Goal: Task Accomplishment & Management: Complete application form

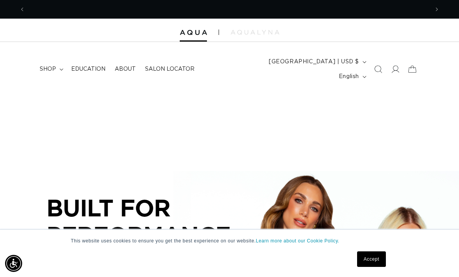
scroll to position [0, 807]
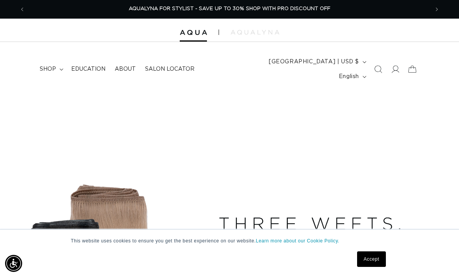
click at [55, 66] on span "shop" at bounding box center [48, 69] width 16 height 7
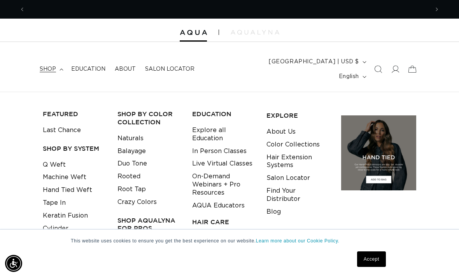
scroll to position [0, 404]
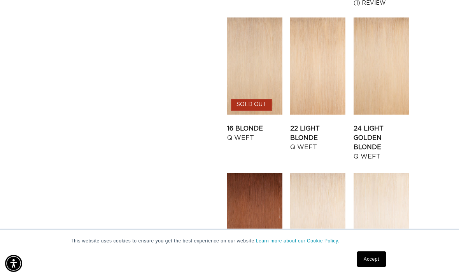
scroll to position [706, 0]
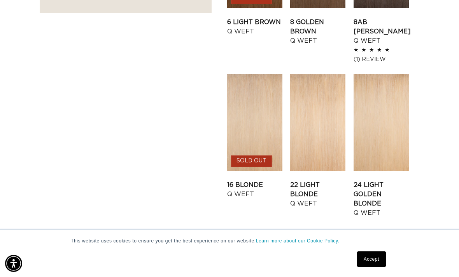
click at [270, 180] on link "16 Blonde Q Weft" at bounding box center [254, 189] width 55 height 19
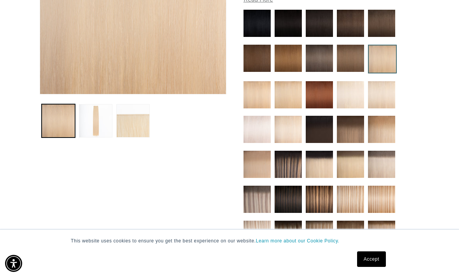
click at [96, 114] on button "Load image 2 in gallery view" at bounding box center [95, 120] width 33 height 33
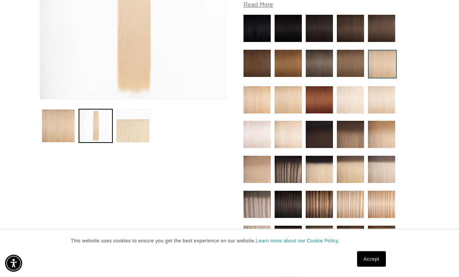
scroll to position [206, 0]
click at [295, 156] on img at bounding box center [288, 169] width 27 height 27
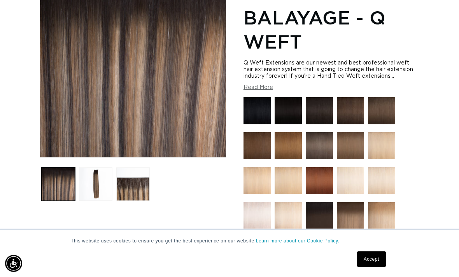
scroll to position [229, 0]
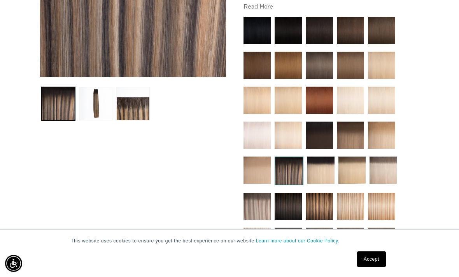
click at [324, 194] on img at bounding box center [319, 206] width 27 height 27
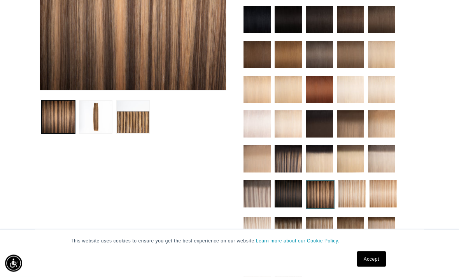
scroll to position [216, 0]
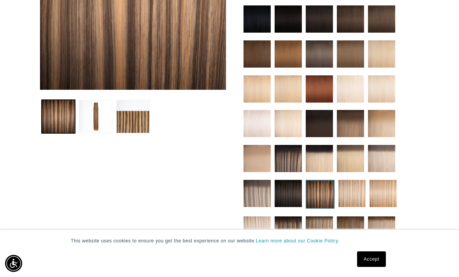
click at [258, 186] on img at bounding box center [256, 193] width 27 height 27
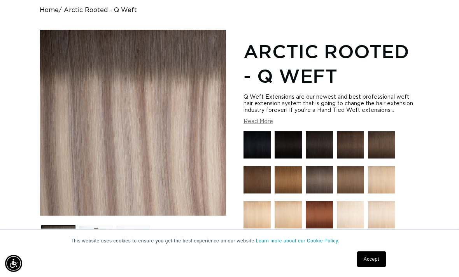
scroll to position [92, 0]
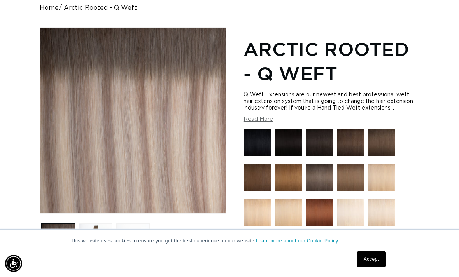
click at [99, 230] on button "Load image 2 in gallery view" at bounding box center [95, 240] width 33 height 33
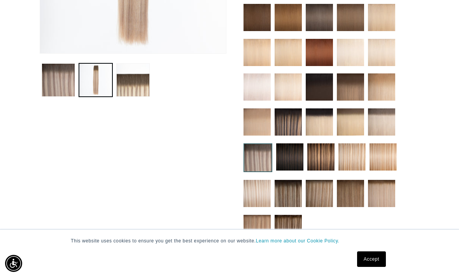
scroll to position [0, 0]
click at [348, 186] on img at bounding box center [350, 193] width 27 height 27
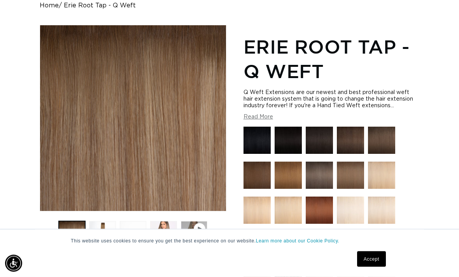
scroll to position [99, 0]
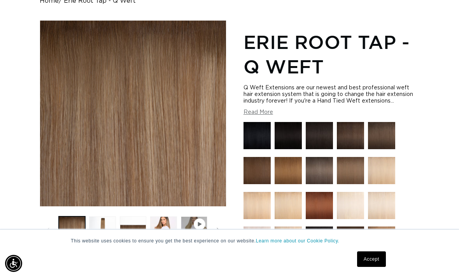
click at [163, 217] on button "Load image 4 in gallery view" at bounding box center [163, 230] width 26 height 26
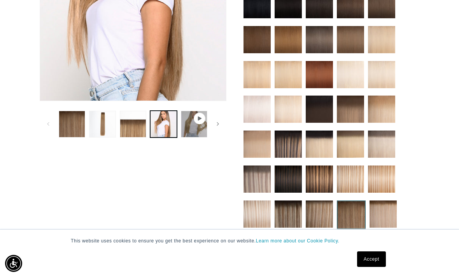
scroll to position [230, 0]
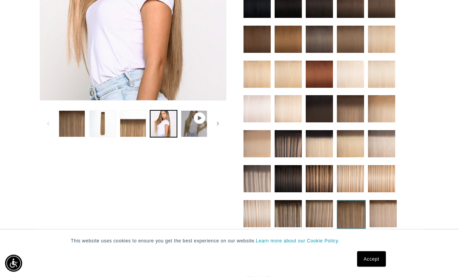
click at [257, 177] on img at bounding box center [256, 179] width 27 height 27
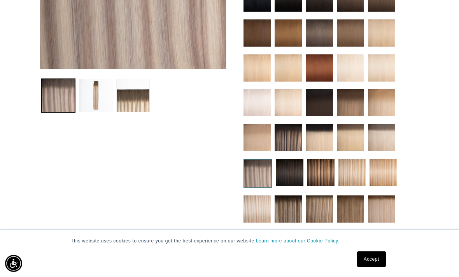
scroll to position [0, 404]
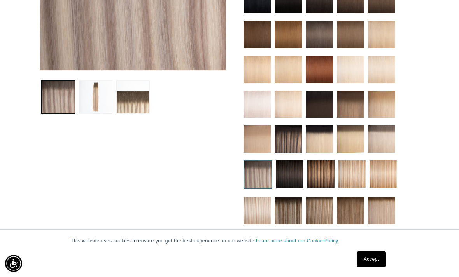
click at [102, 88] on button "Load image 2 in gallery view" at bounding box center [95, 96] width 33 height 33
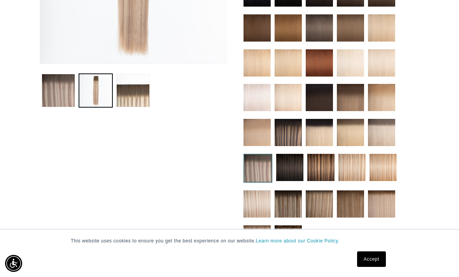
scroll to position [241, 0]
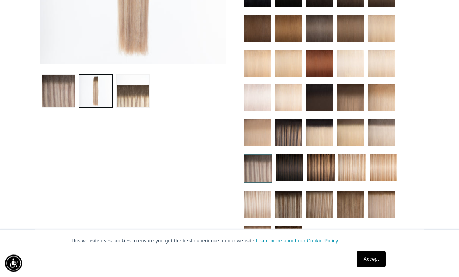
click at [344, 87] on img at bounding box center [350, 98] width 27 height 27
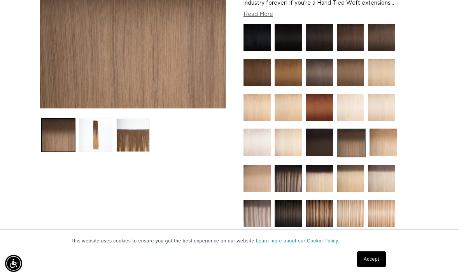
click at [127, 131] on button "Load image 3 in gallery view" at bounding box center [132, 135] width 33 height 33
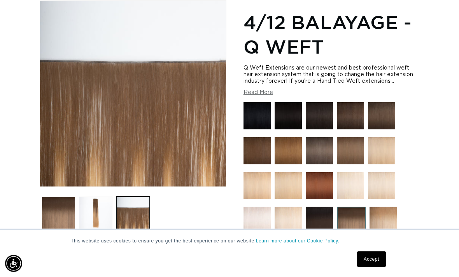
scroll to position [107, 0]
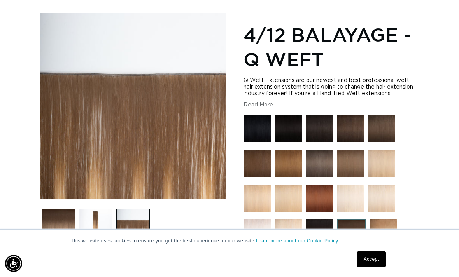
click at [48, 216] on button "Load image 1 in gallery view" at bounding box center [58, 225] width 33 height 33
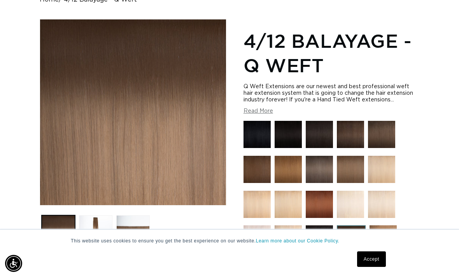
scroll to position [99, 0]
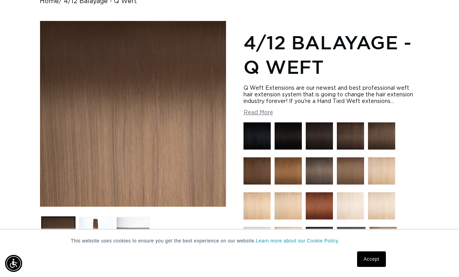
click at [93, 217] on button "Load image 2 in gallery view" at bounding box center [95, 233] width 33 height 33
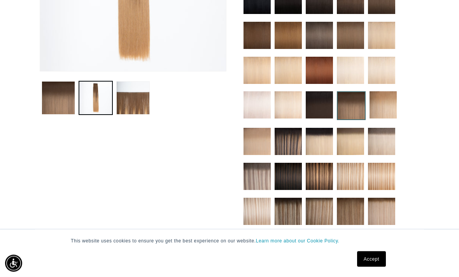
scroll to position [273, 0]
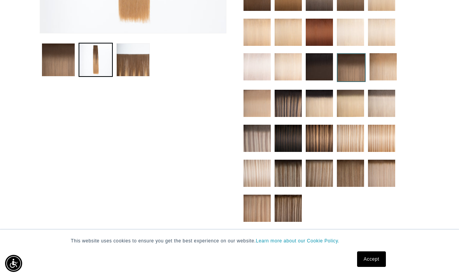
click at [362, 91] on img at bounding box center [350, 103] width 27 height 27
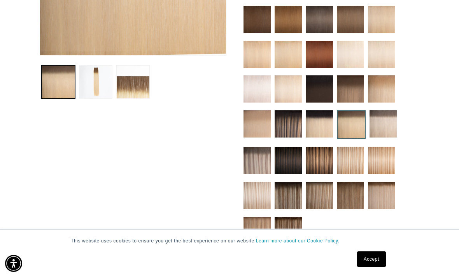
scroll to position [0, 404]
click at [288, 229] on img at bounding box center [288, 230] width 27 height 27
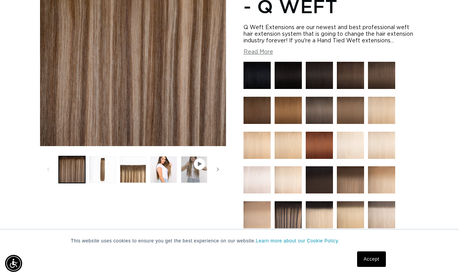
click at [164, 156] on button "Load image 4 in gallery view" at bounding box center [163, 169] width 26 height 26
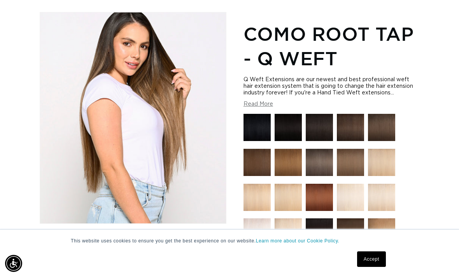
scroll to position [107, 0]
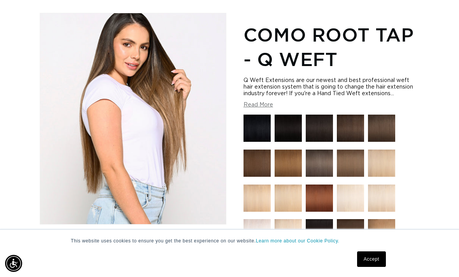
click at [198, 246] on span "Gallery Viewer" at bounding box center [200, 242] width 8 height 8
click at [186, 249] on button "Play video 1 in gallery view" at bounding box center [194, 247] width 26 height 26
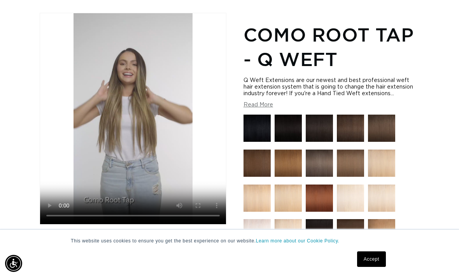
scroll to position [0, 30]
click at [131, 115] on video "Como Root Tap - Q Weft" at bounding box center [133, 118] width 186 height 211
click at [126, 112] on video "Como Root Tap - Q Weft" at bounding box center [133, 118] width 186 height 211
click at [70, 55] on video "Como Root Tap - Q Weft" at bounding box center [133, 118] width 186 height 211
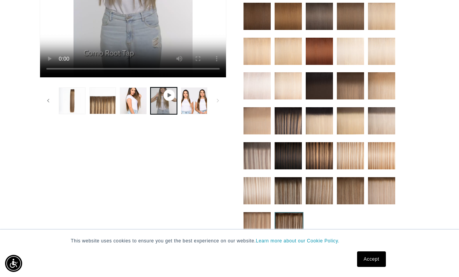
scroll to position [0, 807]
click at [284, 115] on img at bounding box center [288, 120] width 27 height 27
click at [255, 142] on img at bounding box center [256, 155] width 27 height 27
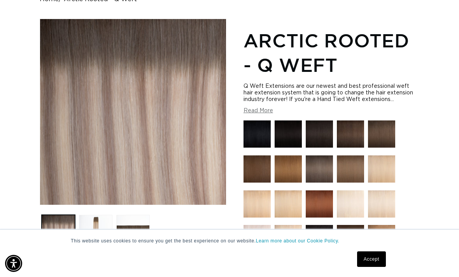
scroll to position [105, 0]
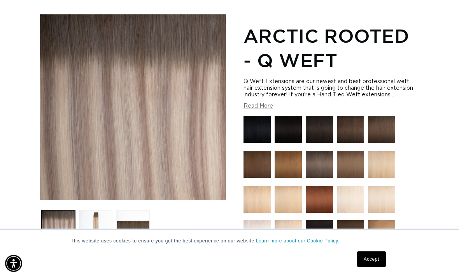
click at [93, 210] on button "Load image 2 in gallery view" at bounding box center [95, 226] width 33 height 33
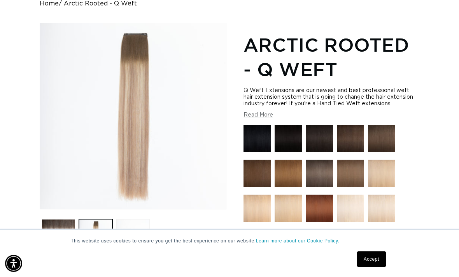
scroll to position [96, 0]
click at [257, 112] on button "Read More" at bounding box center [258, 115] width 30 height 7
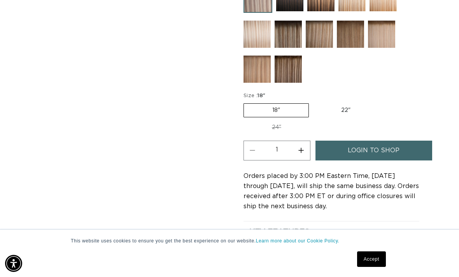
scroll to position [0, 0]
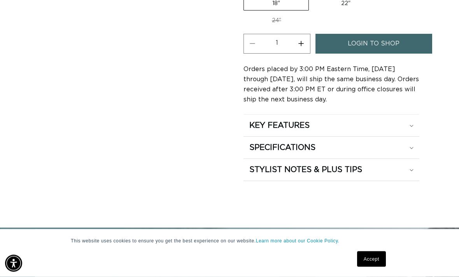
click at [261, 121] on h2 "KEY FEATURES" at bounding box center [279, 126] width 60 height 10
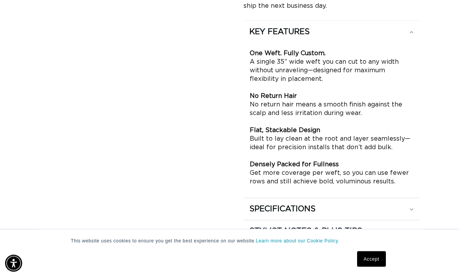
scroll to position [823, 0]
click at [255, 204] on h2 "SPECIFICATIONS" at bounding box center [282, 209] width 66 height 10
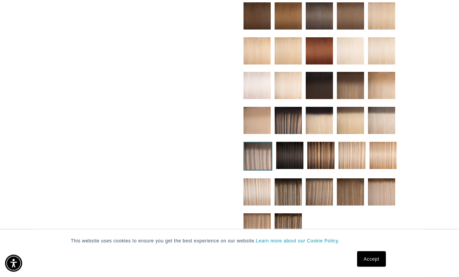
scroll to position [466, 0]
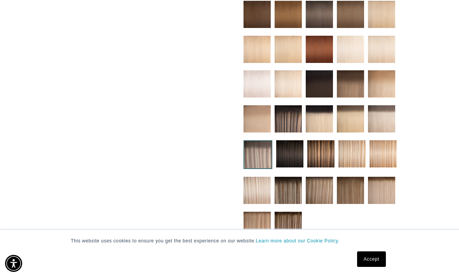
click at [261, 149] on img at bounding box center [257, 154] width 29 height 29
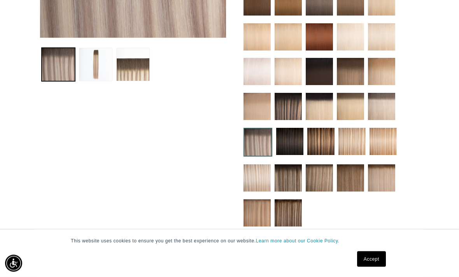
scroll to position [268, 0]
click at [348, 171] on img at bounding box center [350, 177] width 27 height 27
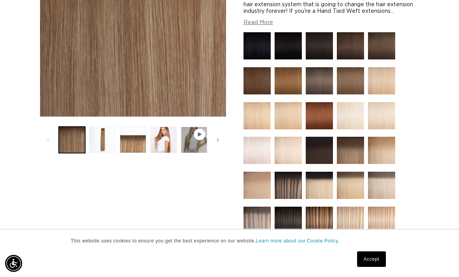
scroll to position [185, 0]
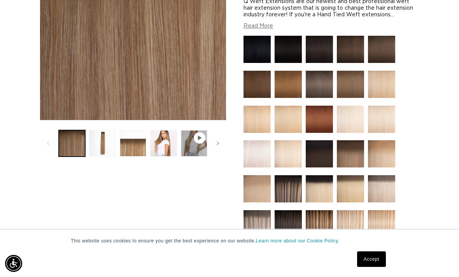
click at [193, 135] on button "Play video 1 in gallery view" at bounding box center [194, 143] width 26 height 26
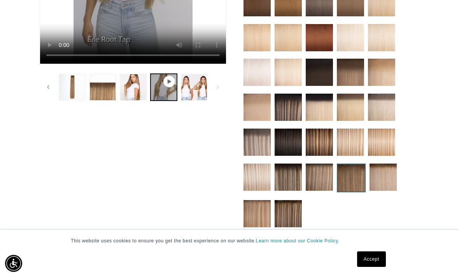
scroll to position [0, 807]
click at [354, 63] on img at bounding box center [350, 72] width 27 height 27
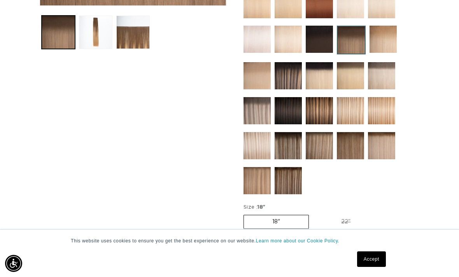
scroll to position [0, 404]
click at [279, 175] on img at bounding box center [288, 180] width 27 height 27
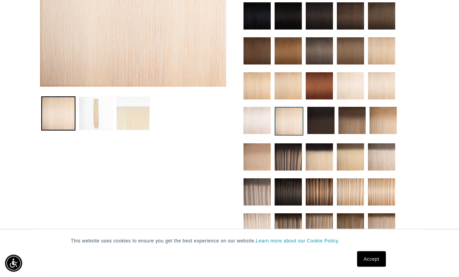
scroll to position [221, 0]
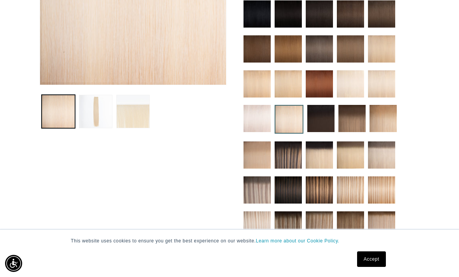
click at [381, 147] on img at bounding box center [381, 155] width 27 height 27
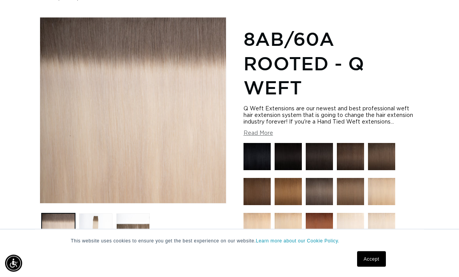
scroll to position [102, 0]
click at [91, 213] on button "Load image 2 in gallery view" at bounding box center [95, 229] width 33 height 33
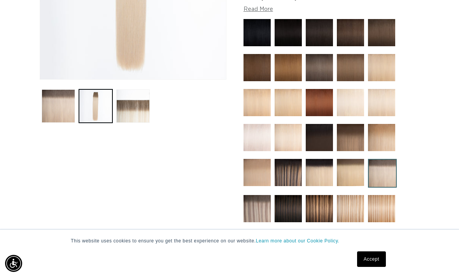
scroll to position [234, 0]
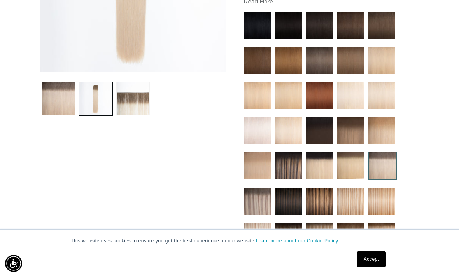
click at [252, 193] on img at bounding box center [256, 201] width 27 height 27
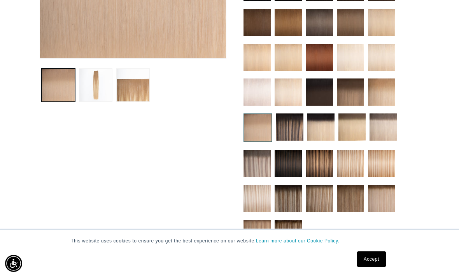
scroll to position [0, 404]
click at [382, 126] on img at bounding box center [382, 127] width 27 height 27
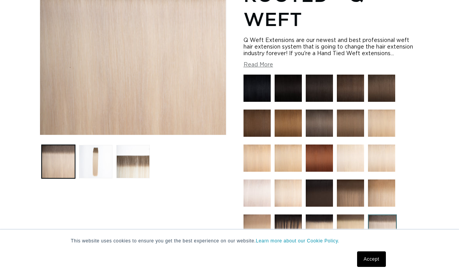
scroll to position [184, 0]
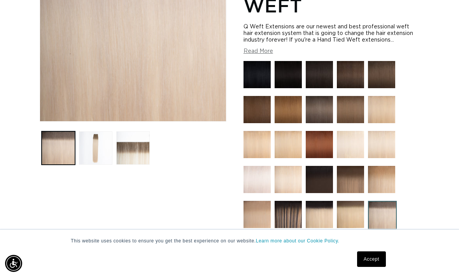
click at [352, 134] on img at bounding box center [350, 144] width 27 height 27
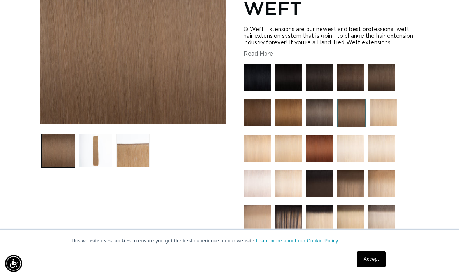
scroll to position [0, 404]
click at [317, 103] on img at bounding box center [319, 112] width 27 height 27
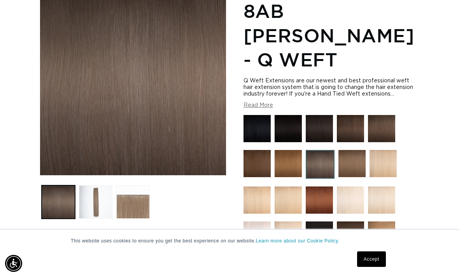
click at [96, 192] on button "Load image 2 in gallery view" at bounding box center [95, 201] width 33 height 33
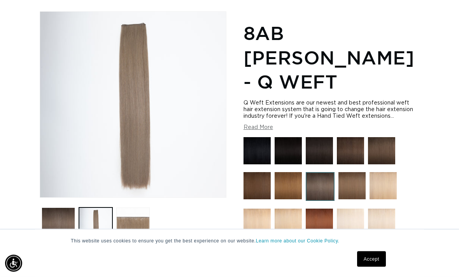
scroll to position [107, 0]
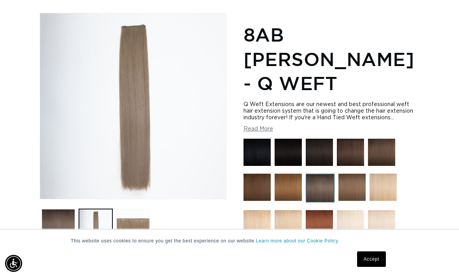
click at [58, 222] on button "Load image 1 in gallery view" at bounding box center [58, 225] width 33 height 33
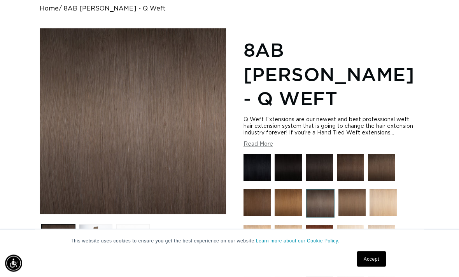
scroll to position [91, 0]
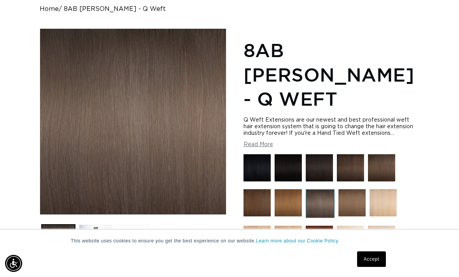
click at [88, 225] on button "Load image 2 in gallery view" at bounding box center [95, 241] width 33 height 33
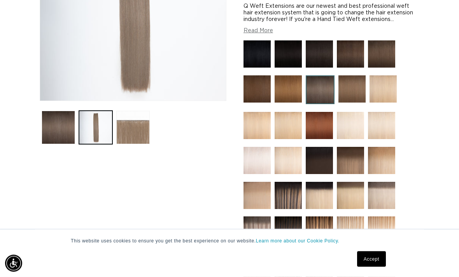
scroll to position [205, 0]
click at [255, 217] on img at bounding box center [256, 230] width 27 height 27
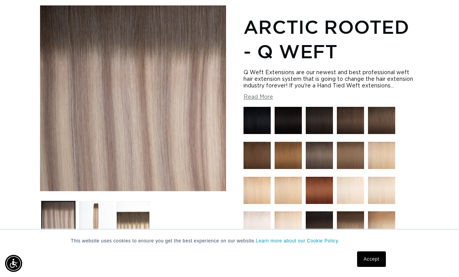
click at [102, 214] on button "Load image 2 in gallery view" at bounding box center [95, 217] width 33 height 33
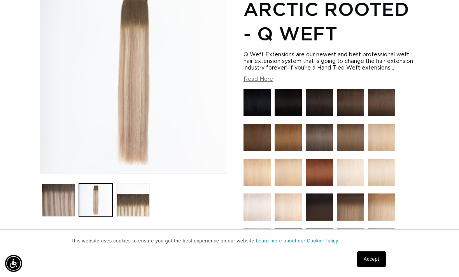
click at [388, 94] on img at bounding box center [381, 102] width 27 height 27
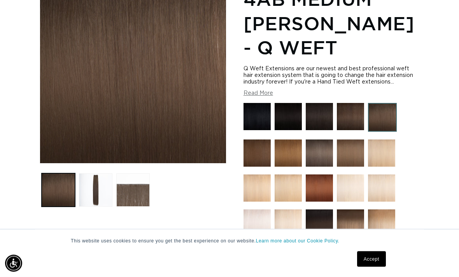
scroll to position [143, 0]
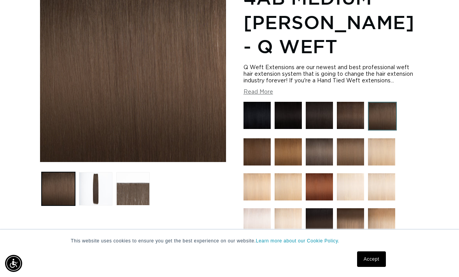
click at [317, 147] on img at bounding box center [319, 151] width 27 height 27
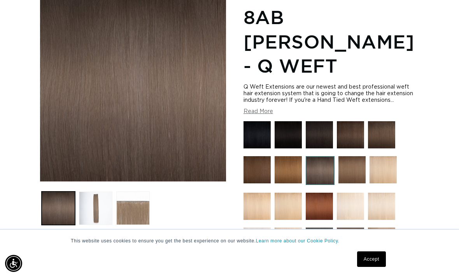
click at [94, 192] on button "Load image 2 in gallery view" at bounding box center [95, 208] width 33 height 33
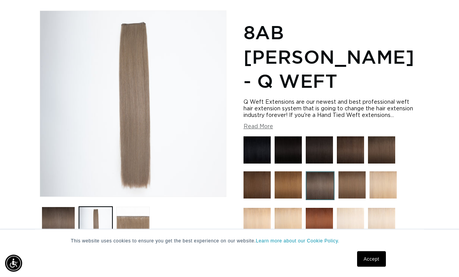
scroll to position [107, 0]
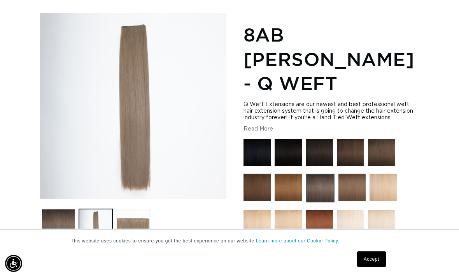
click at [130, 218] on button "Load image 3 in gallery view" at bounding box center [132, 225] width 33 height 33
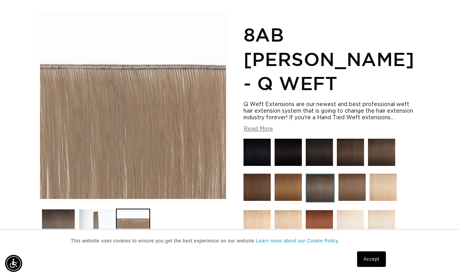
scroll to position [0, 404]
click at [85, 220] on button "Load image 2 in gallery view" at bounding box center [95, 225] width 33 height 33
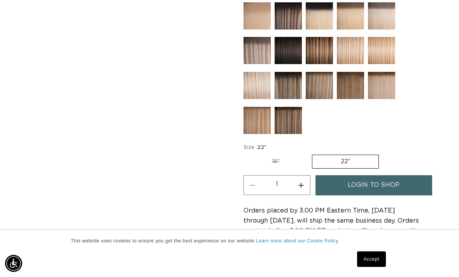
scroll to position [0, 807]
click at [381, 175] on span "login to shop" at bounding box center [374, 185] width 52 height 20
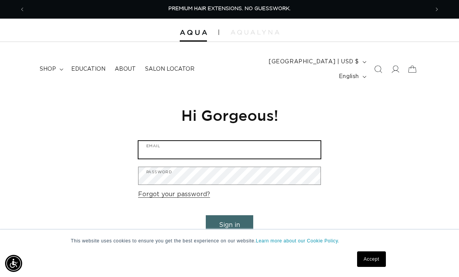
click at [190, 141] on input "Email" at bounding box center [229, 149] width 182 height 17
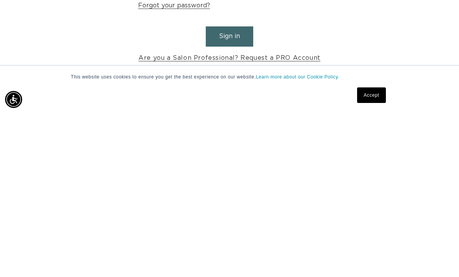
scroll to position [26, 0]
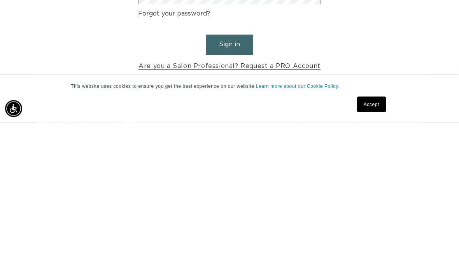
click at [160, 216] on link "Are you a Salon Professional? Request a PRO Account" at bounding box center [229, 221] width 182 height 11
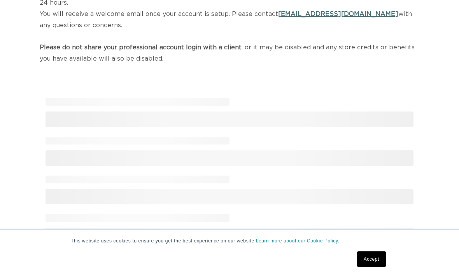
scroll to position [159, 0]
select select "US"
select select "[GEOGRAPHIC_DATA]"
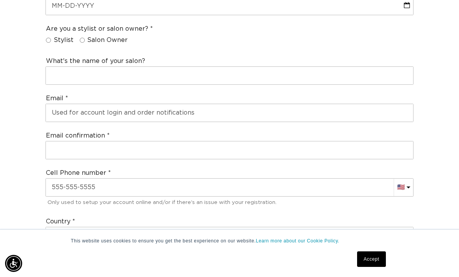
scroll to position [335, 0]
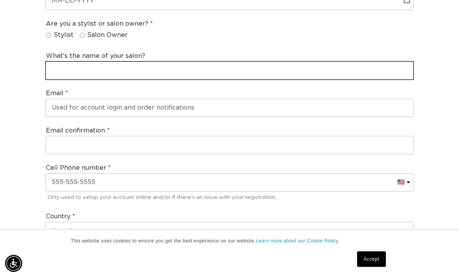
click at [86, 62] on input "text" at bounding box center [229, 70] width 367 height 17
type input "Paul Mitchell"
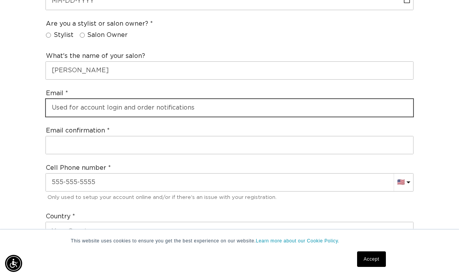
click at [80, 99] on input "email" at bounding box center [229, 107] width 367 height 17
type input "avawilk6@outlook.com"
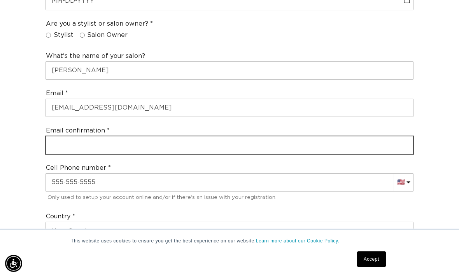
click at [73, 136] on input "email" at bounding box center [229, 144] width 367 height 17
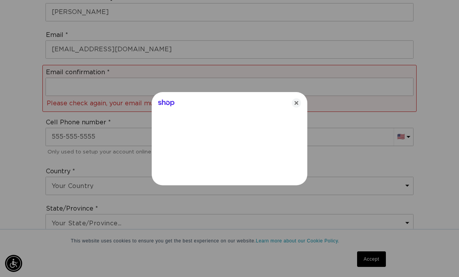
scroll to position [0, 0]
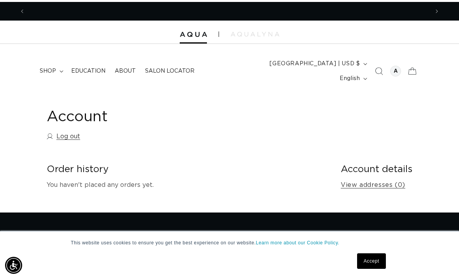
scroll to position [0, 807]
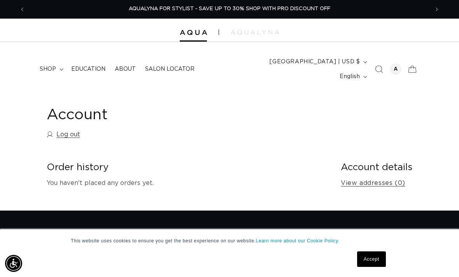
click at [54, 66] on span "shop" at bounding box center [48, 69] width 16 height 7
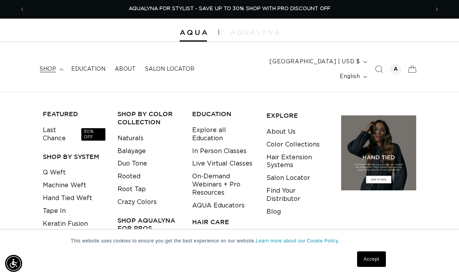
click at [58, 166] on link "Q Weft" at bounding box center [54, 172] width 23 height 13
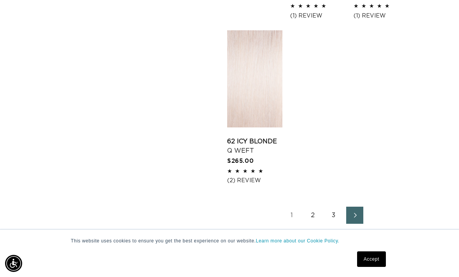
scroll to position [0, 807]
click at [320, 207] on link "2" at bounding box center [312, 215] width 17 height 17
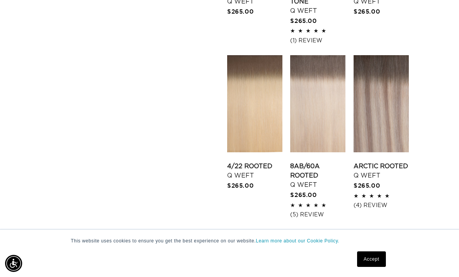
scroll to position [0, 807]
click at [365, 180] on link "Arctic Rooted Q Weft" at bounding box center [380, 171] width 55 height 19
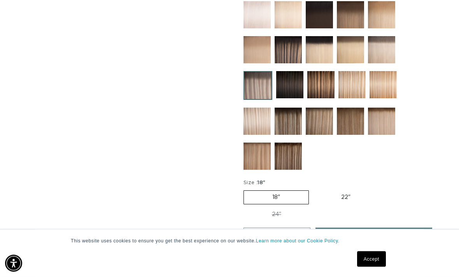
scroll to position [359, 0]
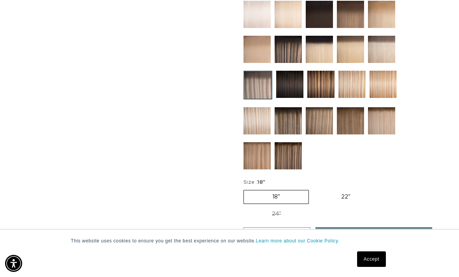
click at [341, 191] on label "22" Variant sold out or unavailable" at bounding box center [346, 197] width 66 height 13
click at [313, 189] on input "22" Variant sold out or unavailable" at bounding box center [313, 189] width 0 height 0
radio input "true"
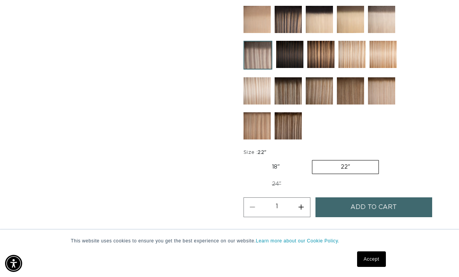
click at [385, 201] on span "Add to cart" at bounding box center [373, 208] width 46 height 20
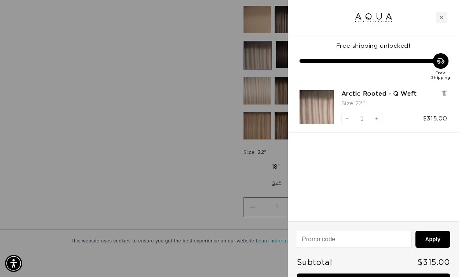
click at [378, 121] on button "Increase quantity" at bounding box center [377, 119] width 12 height 12
click at [436, 22] on div "Close cart" at bounding box center [442, 18] width 12 height 12
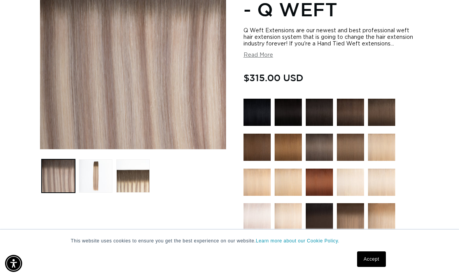
scroll to position [155, 0]
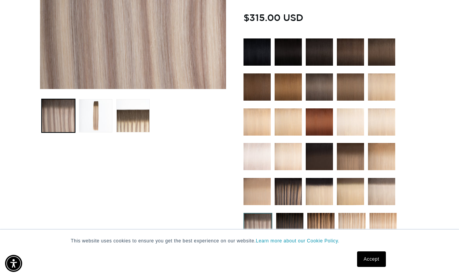
click at [315, 82] on img at bounding box center [319, 86] width 27 height 27
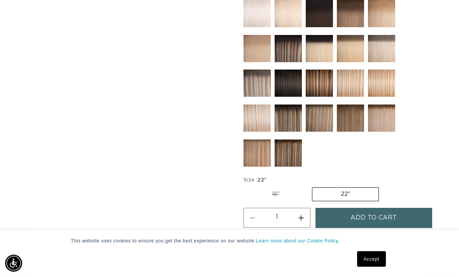
scroll to position [0, 404]
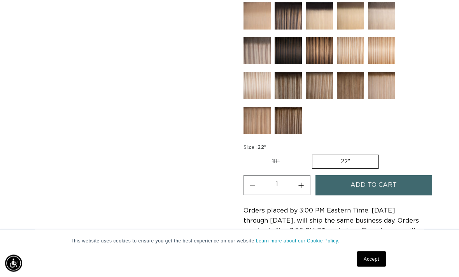
click at [350, 176] on button "Add to cart" at bounding box center [373, 186] width 117 height 20
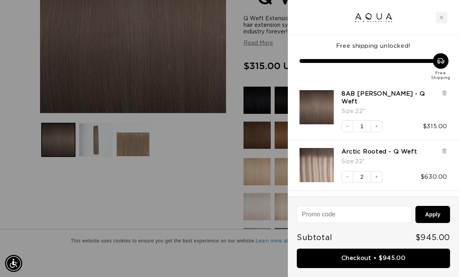
scroll to position [0, 807]
click at [434, 18] on div at bounding box center [373, 17] width 171 height 35
click at [447, 18] on div "Close cart" at bounding box center [442, 18] width 12 height 12
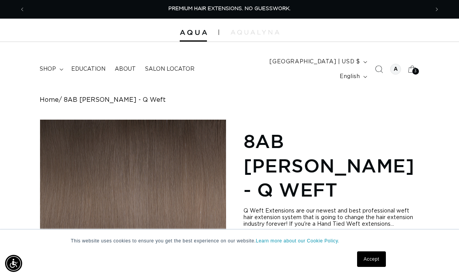
click at [275, 10] on span "PREMIUM HAIR EXTENSIONS. NO GUESSWORK." at bounding box center [229, 8] width 122 height 5
click at [23, 8] on icon "Previous announcement" at bounding box center [22, 9] width 2 height 8
click at [248, 14] on p "AQUALYNA FOR STYLIST - SAVE UP TO 30% SHOP WITH PRO DISCOUNT OFF" at bounding box center [229, 9] width 201 height 18
click at [223, 9] on span "AQUALYNA FOR STYLIST - SAVE UP TO 30% SHOP WITH PRO DISCOUNT OFF" at bounding box center [229, 8] width 201 height 5
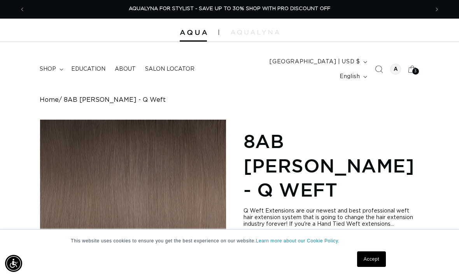
click at [300, 11] on span "AQUALYNA FOR STYLIST - SAVE UP TO 30% SHOP WITH PRO DISCOUNT OFF" at bounding box center [229, 8] width 201 height 5
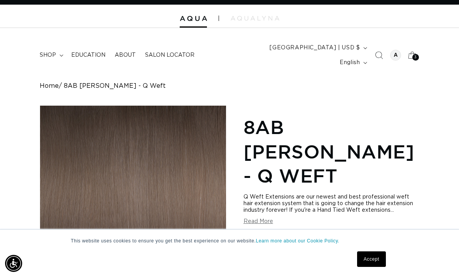
scroll to position [0, 0]
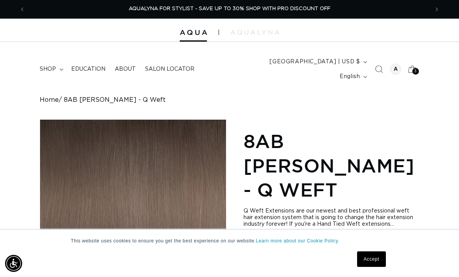
click at [413, 68] on div "3 3" at bounding box center [415, 71] width 7 height 7
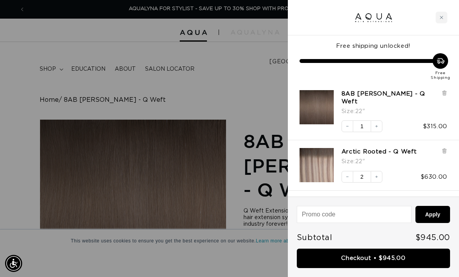
click at [349, 217] on input at bounding box center [354, 214] width 114 height 16
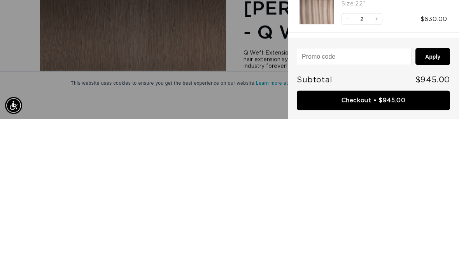
click at [169, 71] on div at bounding box center [229, 138] width 459 height 277
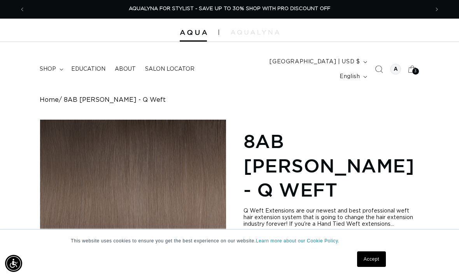
click at [162, 66] on span "Salon Locator" at bounding box center [169, 69] width 49 height 7
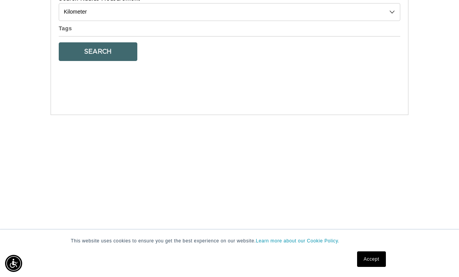
select select "m"
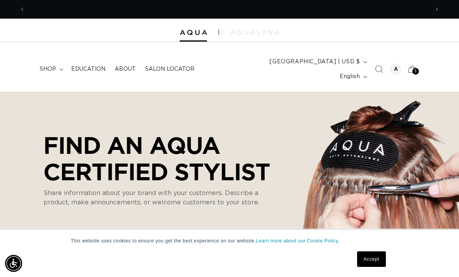
scroll to position [0, 807]
click at [391, 64] on div at bounding box center [395, 69] width 11 height 11
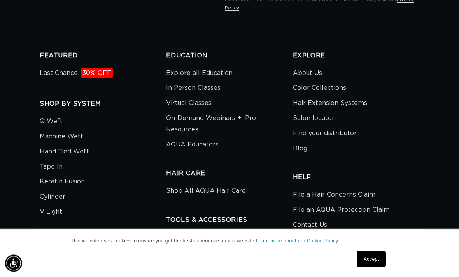
scroll to position [333, 0]
click at [70, 68] on link "Last Chance 30% OFF" at bounding box center [76, 74] width 73 height 13
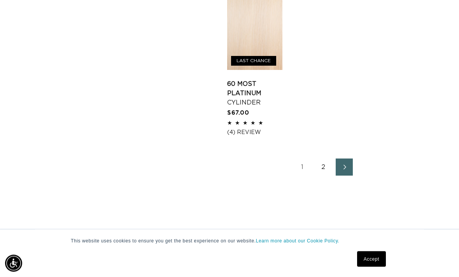
scroll to position [1170, 0]
click at [331, 159] on link "2" at bounding box center [323, 167] width 17 height 17
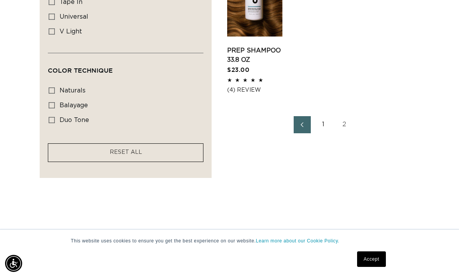
scroll to position [0, 807]
click at [305, 122] on icon "Previous page" at bounding box center [301, 124] width 9 height 5
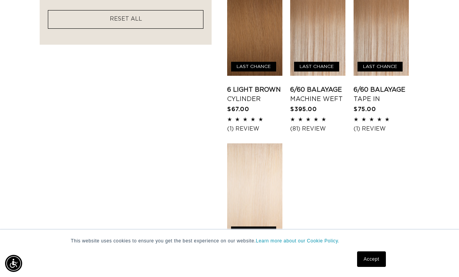
scroll to position [1087, 0]
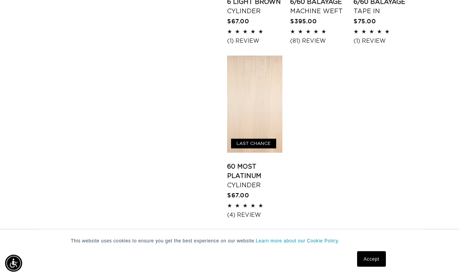
click at [327, 242] on link "2" at bounding box center [323, 250] width 17 height 17
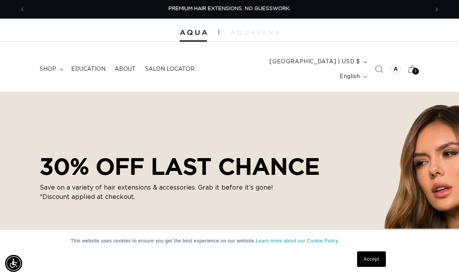
click at [51, 66] on span "shop" at bounding box center [48, 69] width 16 height 7
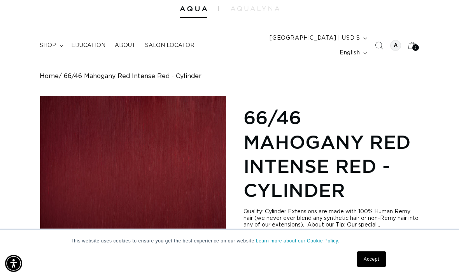
scroll to position [0, 404]
click at [418, 44] on div "3 3" at bounding box center [415, 47] width 7 height 7
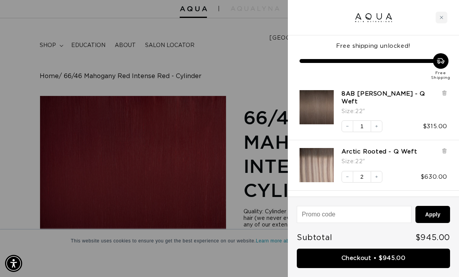
scroll to position [0, 807]
click at [395, 255] on link "Checkout • $945.00" at bounding box center [373, 259] width 153 height 20
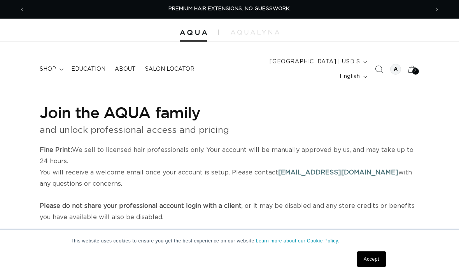
select select "US"
select select "[GEOGRAPHIC_DATA]"
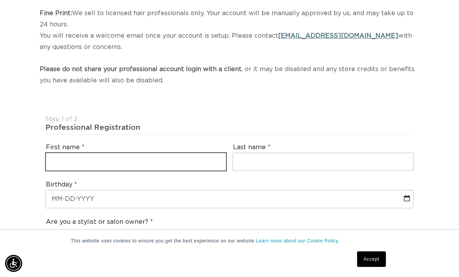
click at [194, 153] on input "text" at bounding box center [136, 161] width 180 height 17
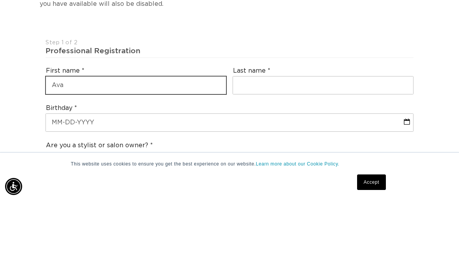
type input "Ava"
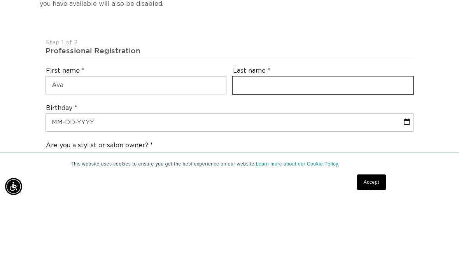
click at [271, 154] on input "text" at bounding box center [323, 162] width 180 height 17
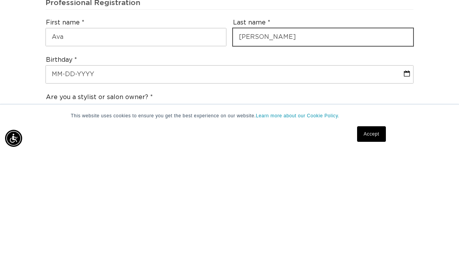
type input "Wilkerson"
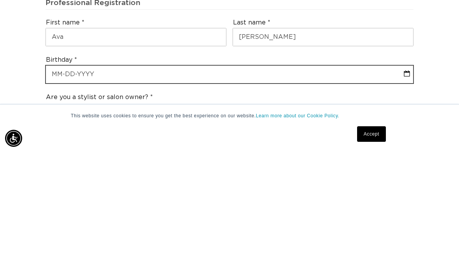
click at [61, 191] on input "text" at bounding box center [229, 199] width 367 height 17
select select "8"
select select "2025"
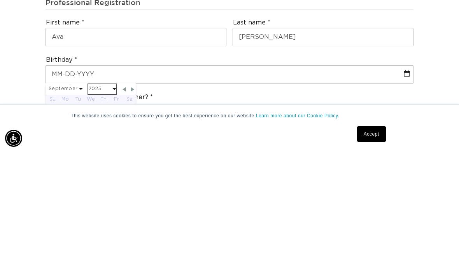
click at [98, 210] on select "2045 2044 2043 2042 2041 2040 2039 2038 2037 2036 2035 2034 2033 2032 2031 2030…" at bounding box center [102, 215] width 28 height 10
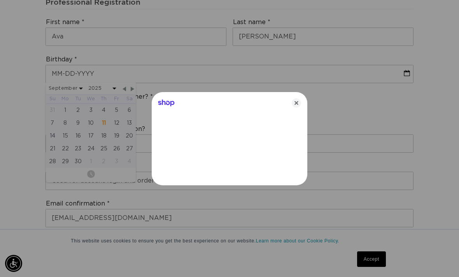
scroll to position [0, 0]
click at [104, 71] on div at bounding box center [229, 138] width 459 height 277
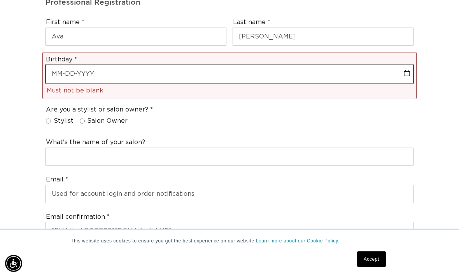
click at [64, 65] on input "text" at bounding box center [229, 73] width 367 height 17
select select "8"
select select "2025"
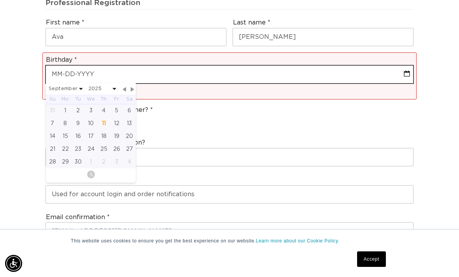
scroll to position [0, 404]
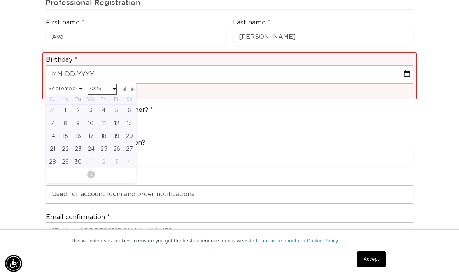
click at [93, 84] on select "2045 2044 2043 2042 2041 2040 2039 2038 2037 2036 2035 2034 2033 2032 2031 2030…" at bounding box center [102, 89] width 28 height 10
select select "8"
select select "2005"
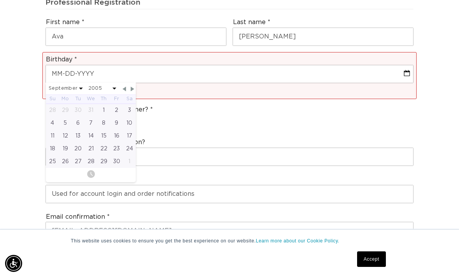
click at [51, 155] on div "25" at bounding box center [52, 161] width 13 height 13
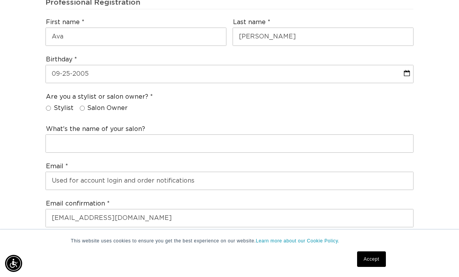
scroll to position [0, 404]
click at [51, 104] on label "Stylist" at bounding box center [60, 108] width 28 height 8
click at [51, 106] on input "Stylist" at bounding box center [48, 108] width 5 height 5
radio input "true"
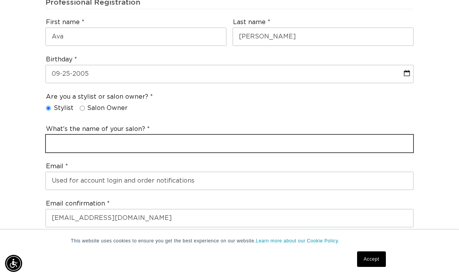
click at [137, 135] on input "text" at bounding box center [229, 143] width 367 height 17
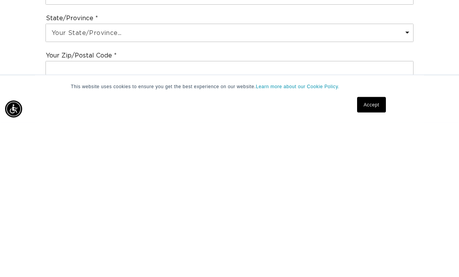
type input "Paul Mitchell"
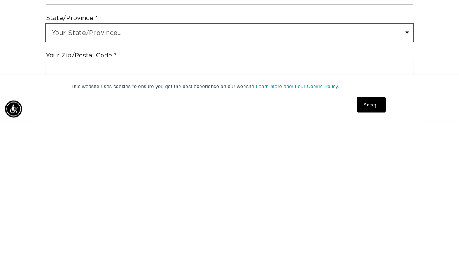
click at [208, 179] on select "Your State/Province... Alabama Alaska American Samoa Arizona Arkansas Californi…" at bounding box center [229, 187] width 367 height 17
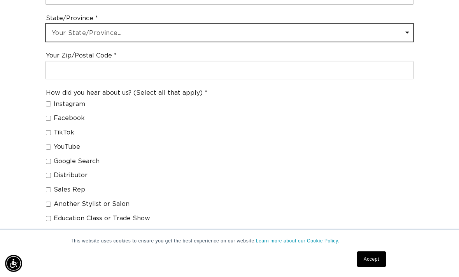
select select "Florida"
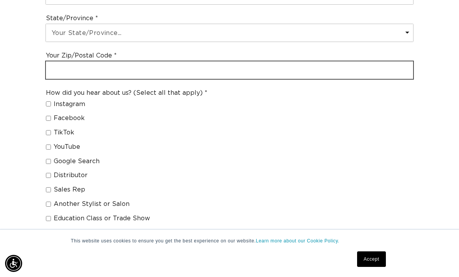
click at [170, 61] on input "text" at bounding box center [229, 69] width 367 height 17
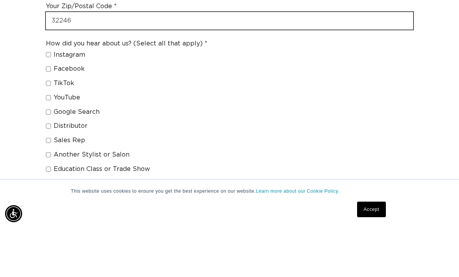
type input "32246"
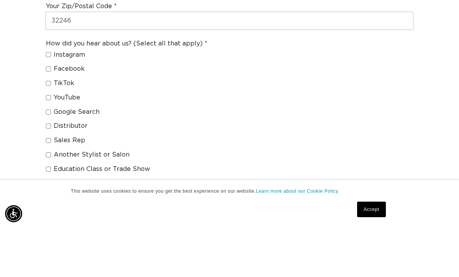
click at [48, 102] on input "Instagram" at bounding box center [48, 104] width 5 height 5
checkbox input "true"
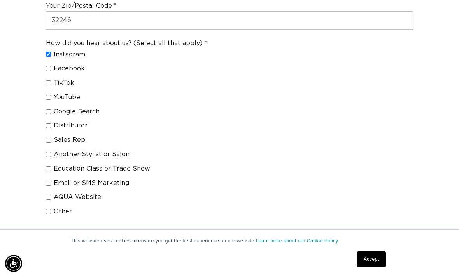
scroll to position [0, 0]
click at [49, 80] on input "TikTok" at bounding box center [48, 82] width 5 height 5
checkbox input "true"
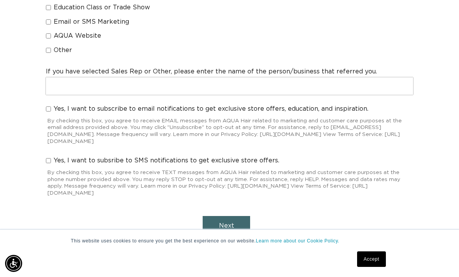
click at [55, 157] on span "Yes, I want to subsribe to SMS notifications to get exclusive store offers." at bounding box center [167, 161] width 226 height 8
click at [51, 158] on input "Yes, I want to subsribe to SMS notifications to get exclusive store offers." at bounding box center [48, 160] width 5 height 5
checkbox input "true"
click at [214, 216] on button "Next" at bounding box center [226, 226] width 47 height 20
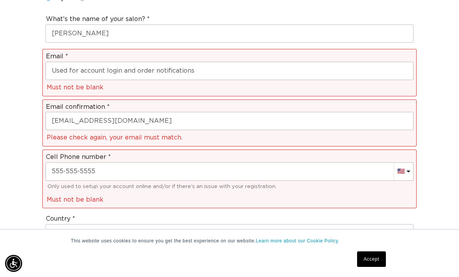
scroll to position [373, 0]
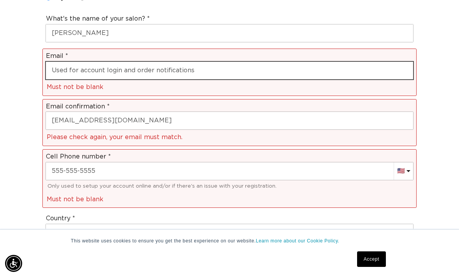
click at [220, 62] on input "email" at bounding box center [229, 70] width 367 height 17
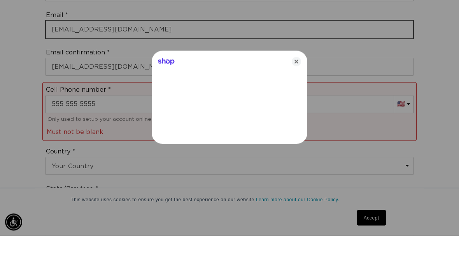
type input "avawilk6@outlook.com"
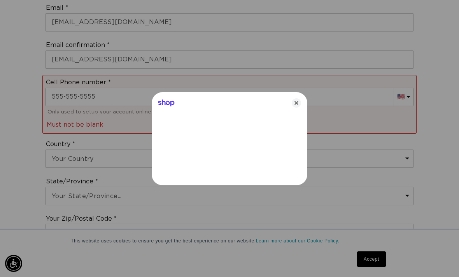
click at [299, 108] on icon "Close" at bounding box center [296, 102] width 9 height 9
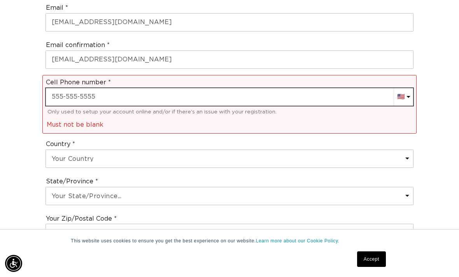
click at [61, 88] on input "text" at bounding box center [229, 96] width 367 height 17
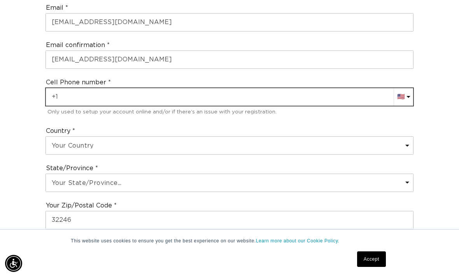
type input "+1 561 801 5992"
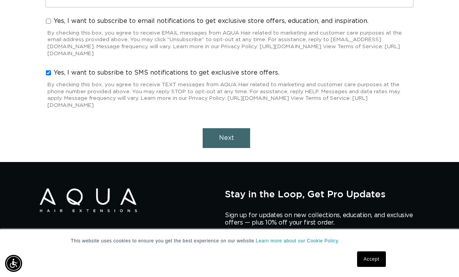
click at [234, 128] on button "Next" at bounding box center [226, 138] width 47 height 20
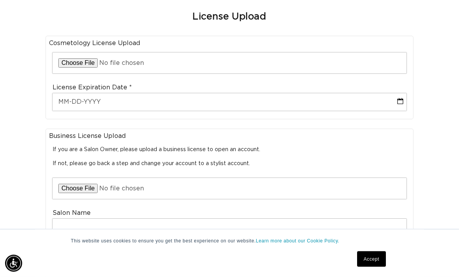
scroll to position [268, 0]
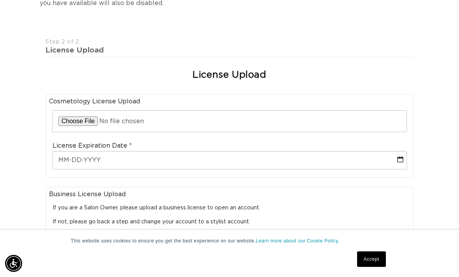
click at [298, 111] on input "file" at bounding box center [229, 121] width 354 height 21
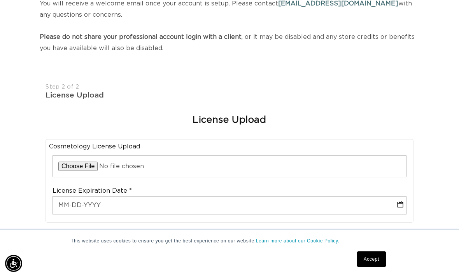
scroll to position [0, 807]
click at [171, 156] on input "file" at bounding box center [229, 166] width 354 height 21
type input "C:\fakepath\image.jpg"
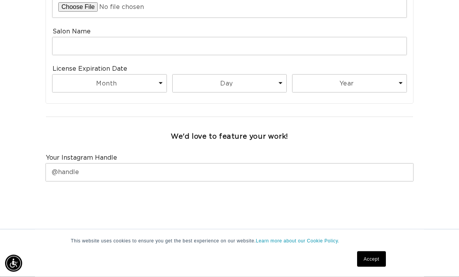
scroll to position [459, 0]
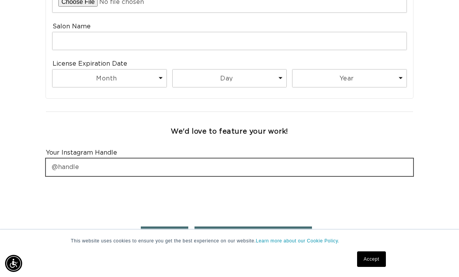
click at [277, 159] on input "text" at bounding box center [229, 167] width 367 height 17
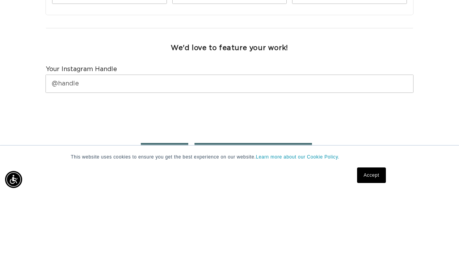
click at [299, 227] on button "Request Professional Account" at bounding box center [252, 237] width 117 height 20
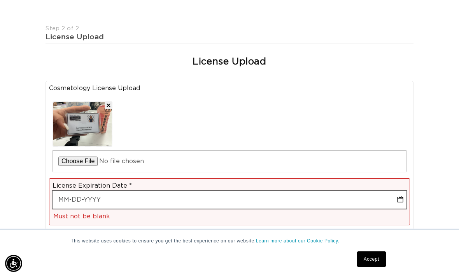
click at [246, 191] on input "text" at bounding box center [229, 199] width 354 height 17
select select "8"
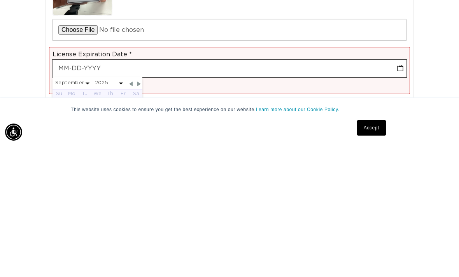
scroll to position [0, 807]
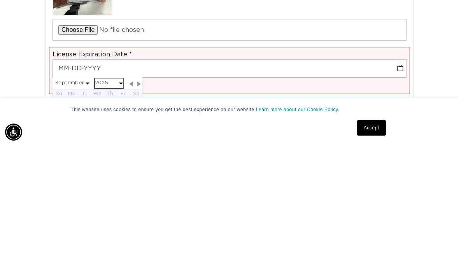
click at [107, 210] on select "2025 2026 2027 2028 2029 2030 2031 2032 2033 2034 2035 2036 2037 2038 2039 2040" at bounding box center [109, 215] width 28 height 10
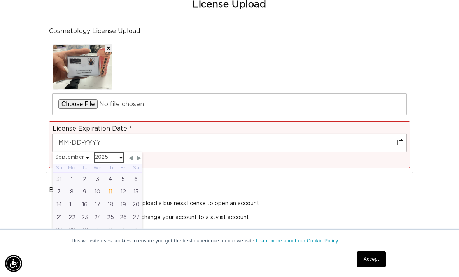
scroll to position [0, 0]
click at [189, 178] on div "Business License Upload If you are a Salon Owner, please upload a business lice…" at bounding box center [229, 261] width 374 height 166
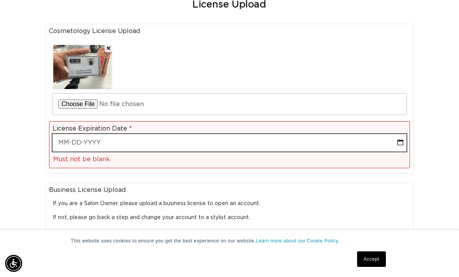
click at [230, 134] on input "text" at bounding box center [229, 142] width 354 height 17
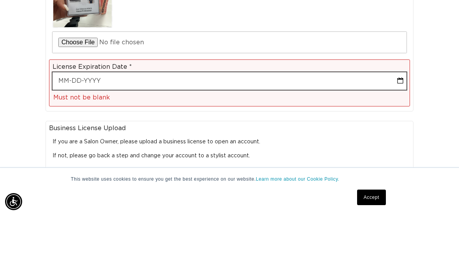
select select "8"
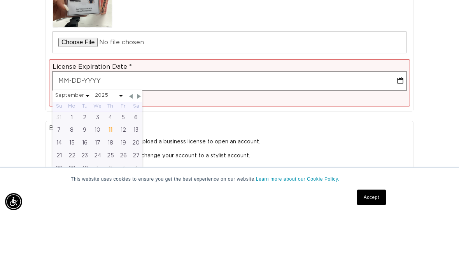
scroll to position [0, 404]
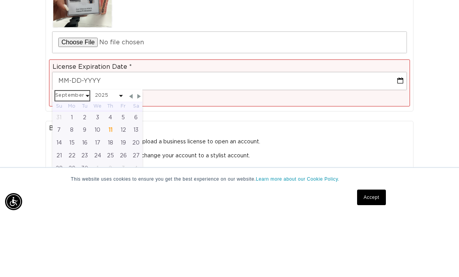
click at [84, 153] on select "January February March April May June July August September October November De…" at bounding box center [72, 158] width 34 height 10
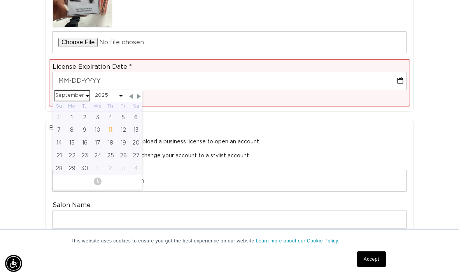
select select "10"
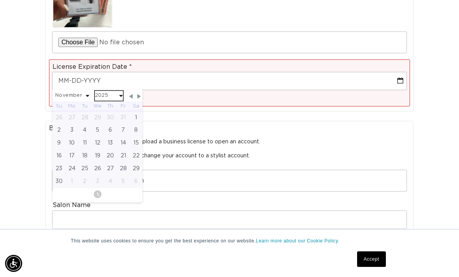
click at [117, 91] on select "2025 2026 2027 2028 2029 2030 2031 2032 2033 2034 2035 2036 2037 2038 2039 2040" at bounding box center [109, 96] width 28 height 10
select select "10"
select select "2026"
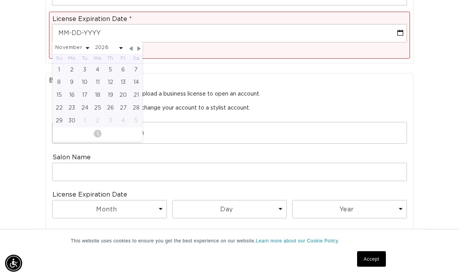
scroll to position [0, 0]
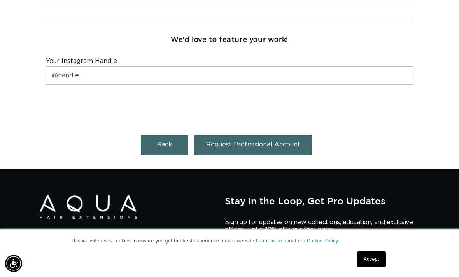
click at [286, 135] on button "Request Professional Account" at bounding box center [252, 145] width 117 height 20
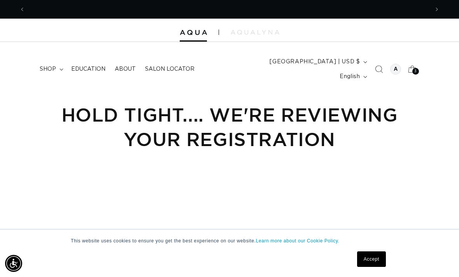
scroll to position [0, 404]
